Goal: Transaction & Acquisition: Purchase product/service

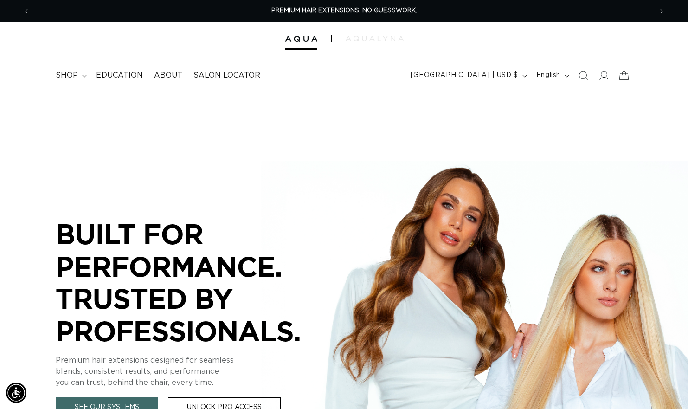
click at [371, 39] on img at bounding box center [374, 39] width 58 height 6
click at [75, 74] on span "shop" at bounding box center [67, 75] width 22 height 10
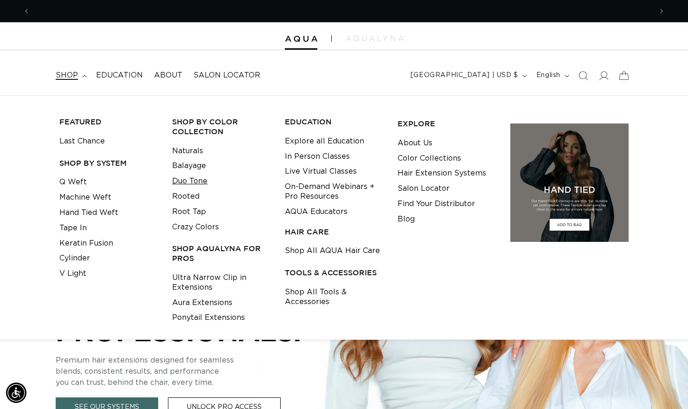
scroll to position [0, 622]
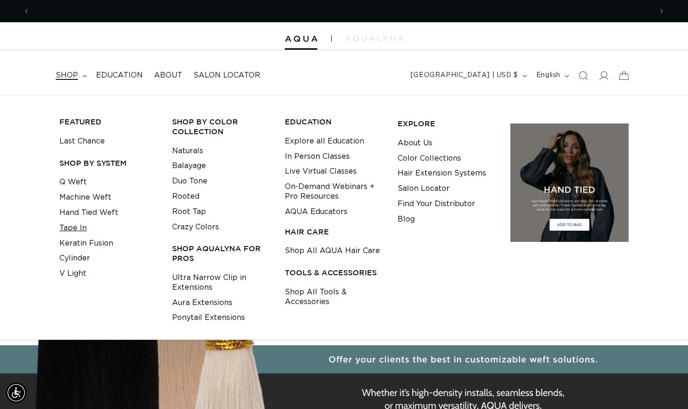
click at [78, 226] on link "Tape In" at bounding box center [72, 227] width 27 height 15
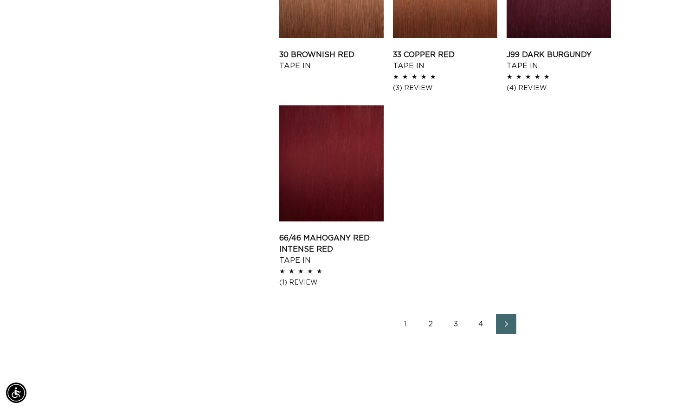
scroll to position [0, 622]
click at [458, 313] on link "3" at bounding box center [456, 323] width 20 height 20
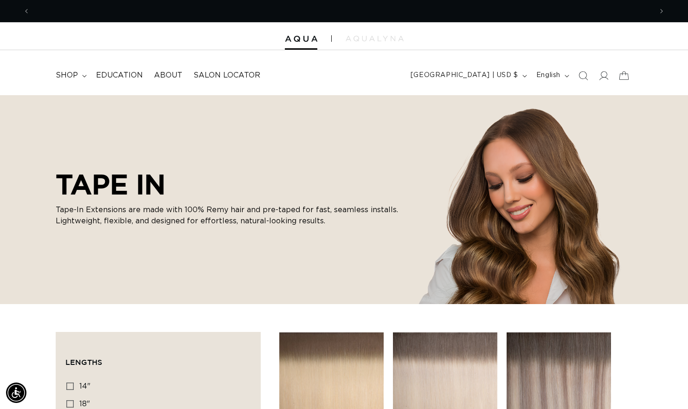
scroll to position [0, 622]
click at [372, 41] on img at bounding box center [374, 39] width 58 height 6
